Goal: Find contact information: Find contact information

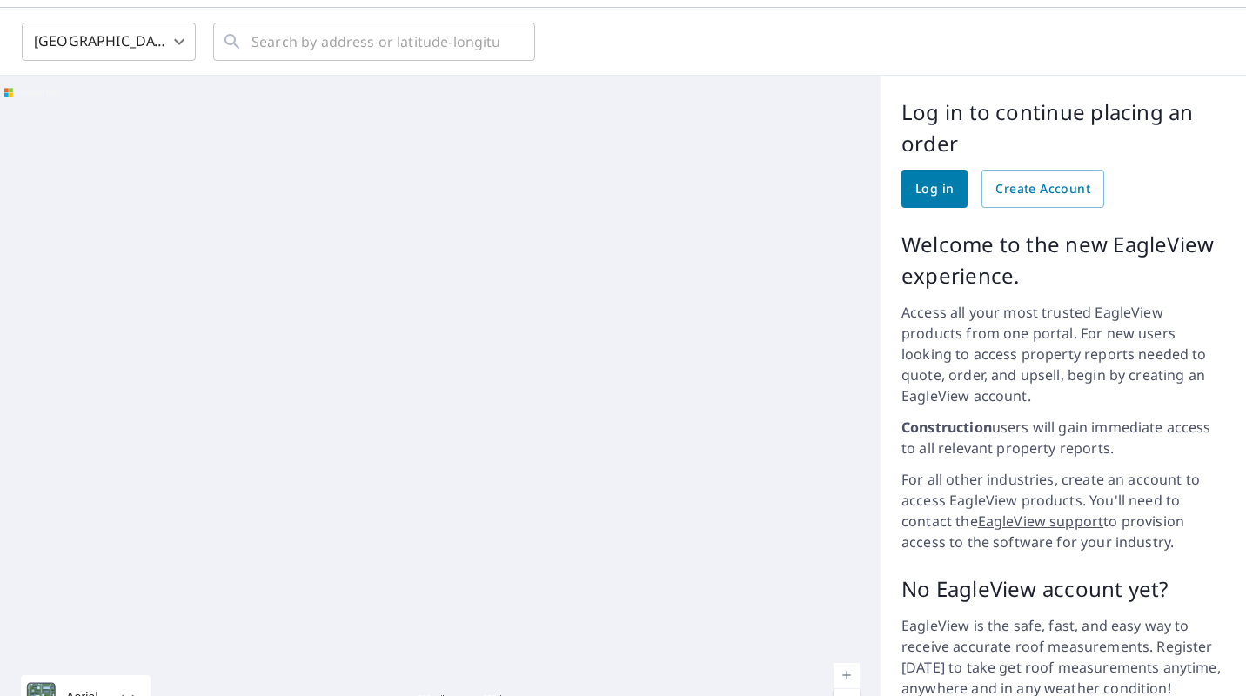
scroll to position [55, 0]
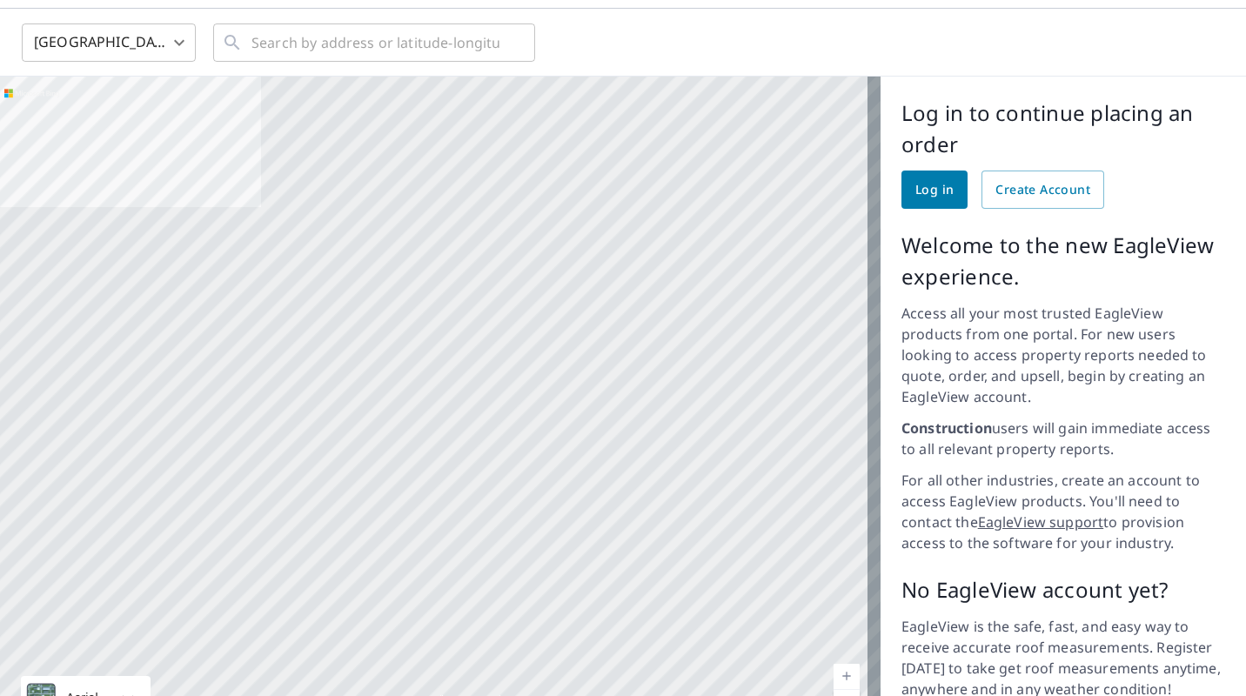
click at [932, 192] on span "Log in" at bounding box center [935, 190] width 38 height 22
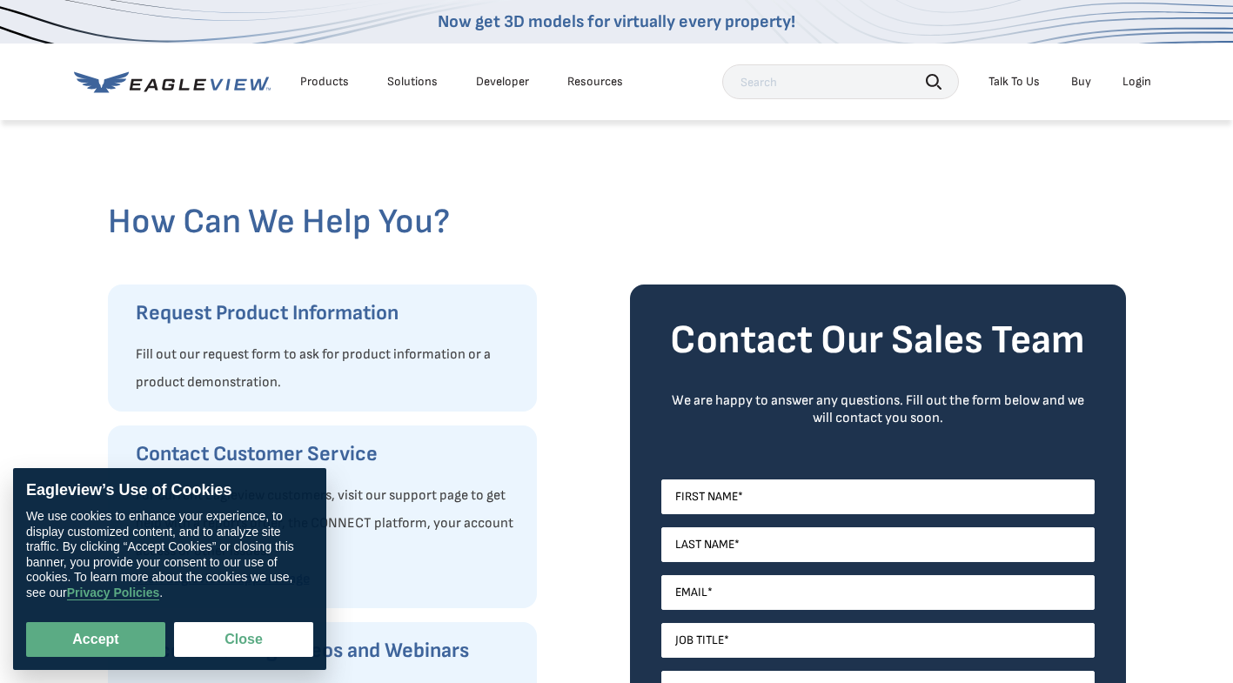
scroll to position [60, 0]
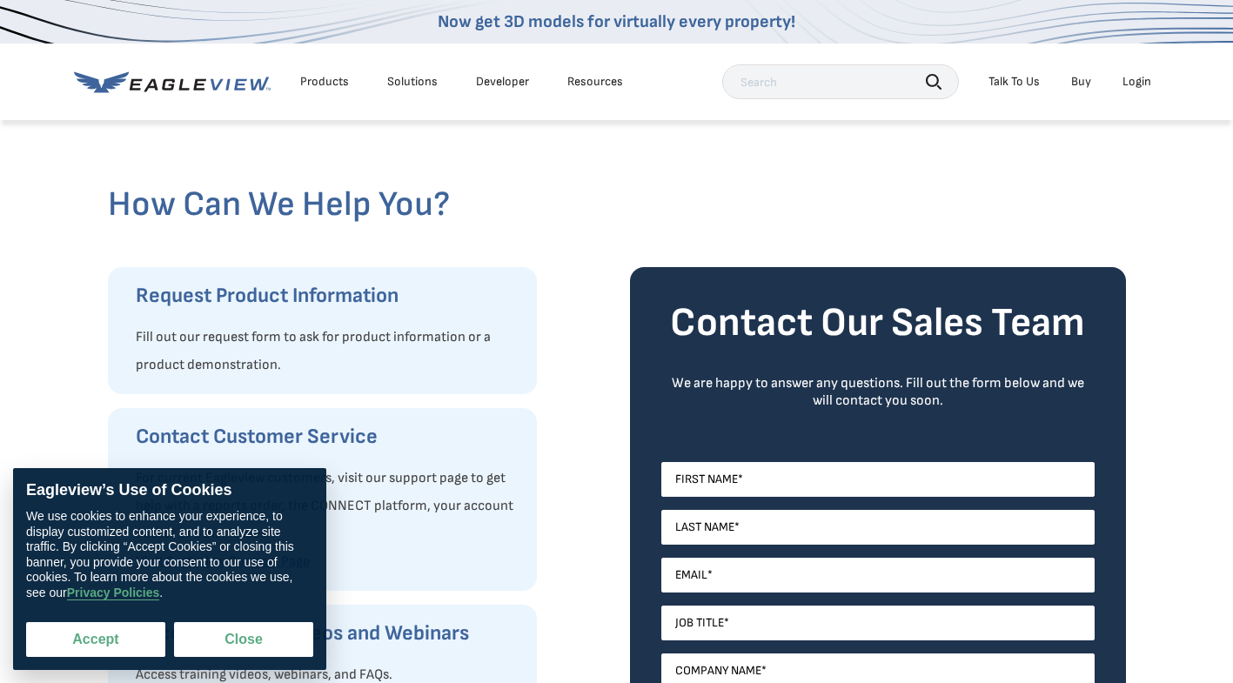
click at [72, 648] on button "Accept" at bounding box center [95, 639] width 139 height 35
checkbox input "true"
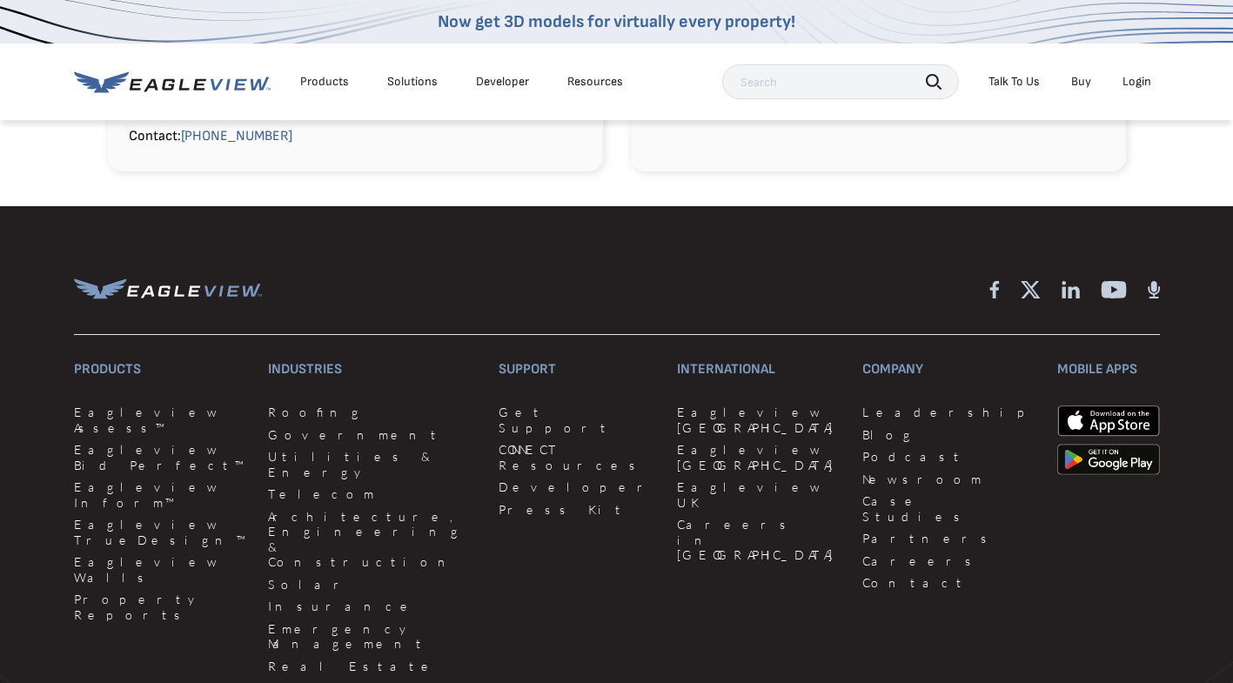
scroll to position [1897, 0]
